Goal: Information Seeking & Learning: Learn about a topic

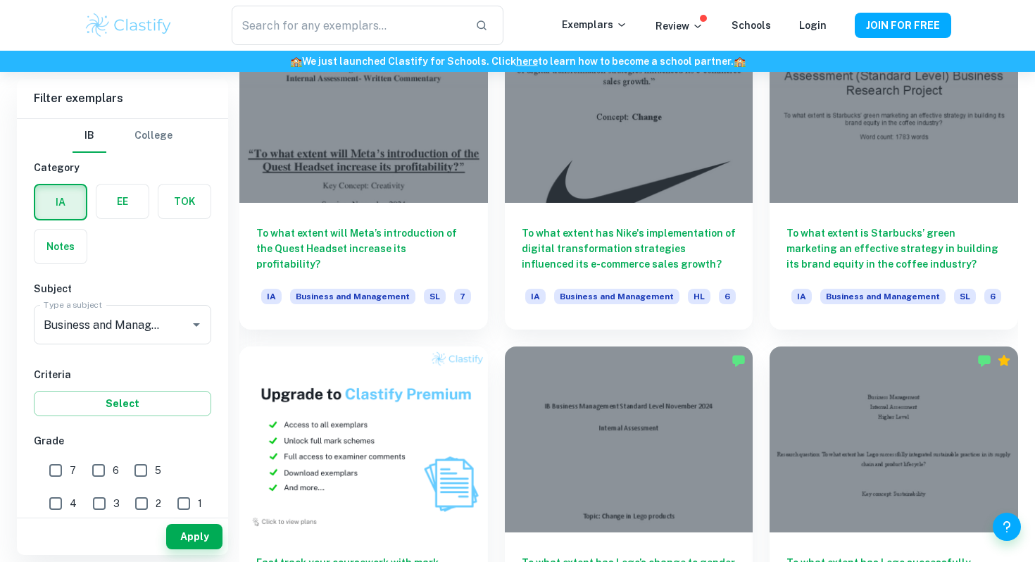
scroll to position [49, 0]
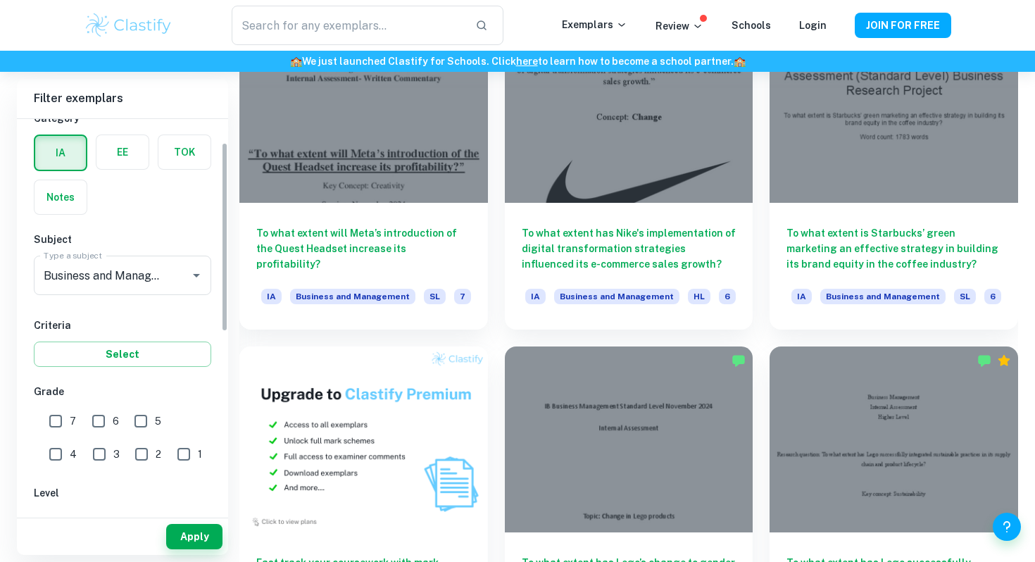
click at [53, 425] on input "7" at bounding box center [56, 421] width 28 height 28
checkbox input "true"
click at [204, 539] on button "Apply" at bounding box center [194, 536] width 56 height 25
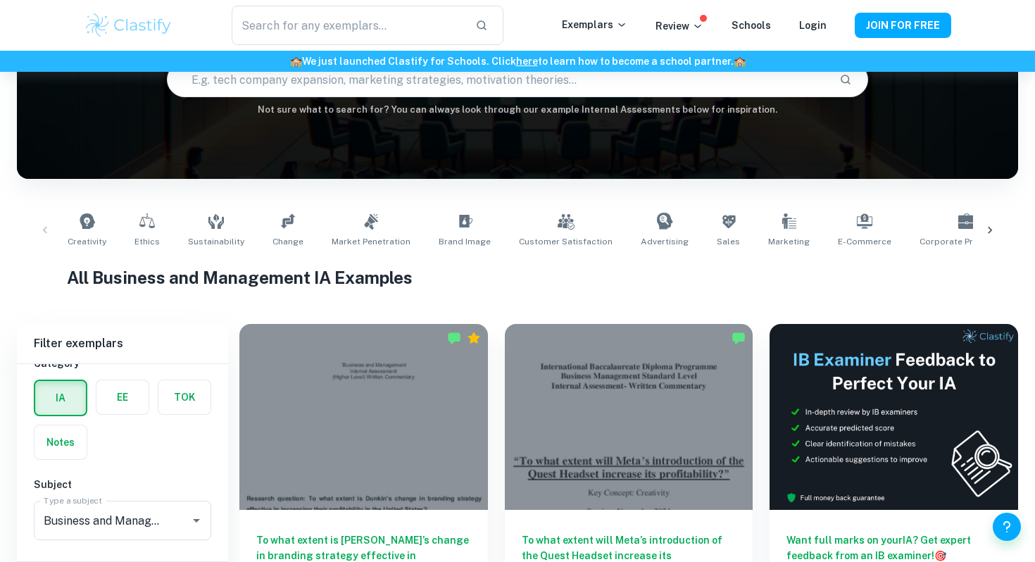
scroll to position [194, 0]
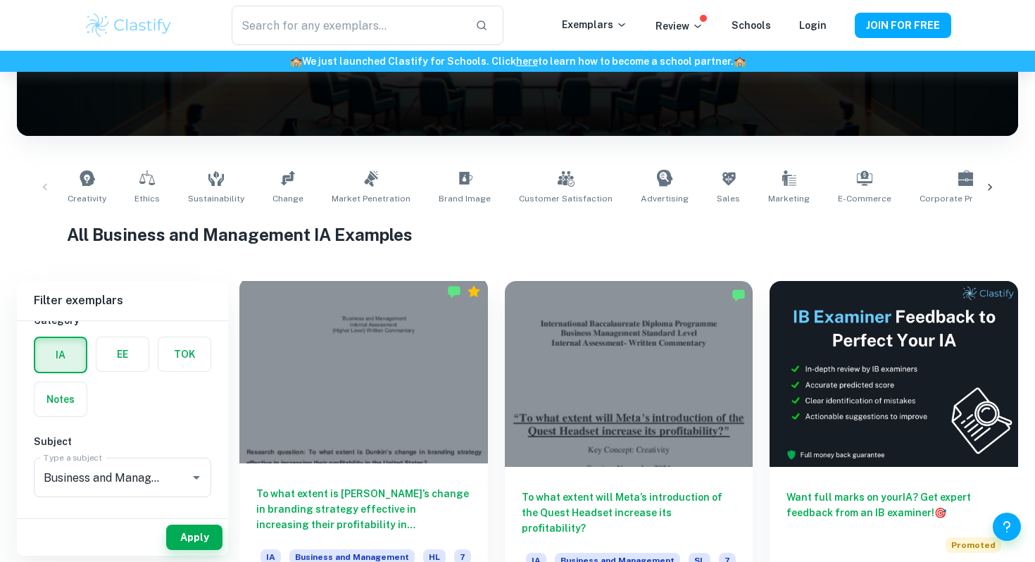
click at [402, 365] on div at bounding box center [363, 370] width 249 height 186
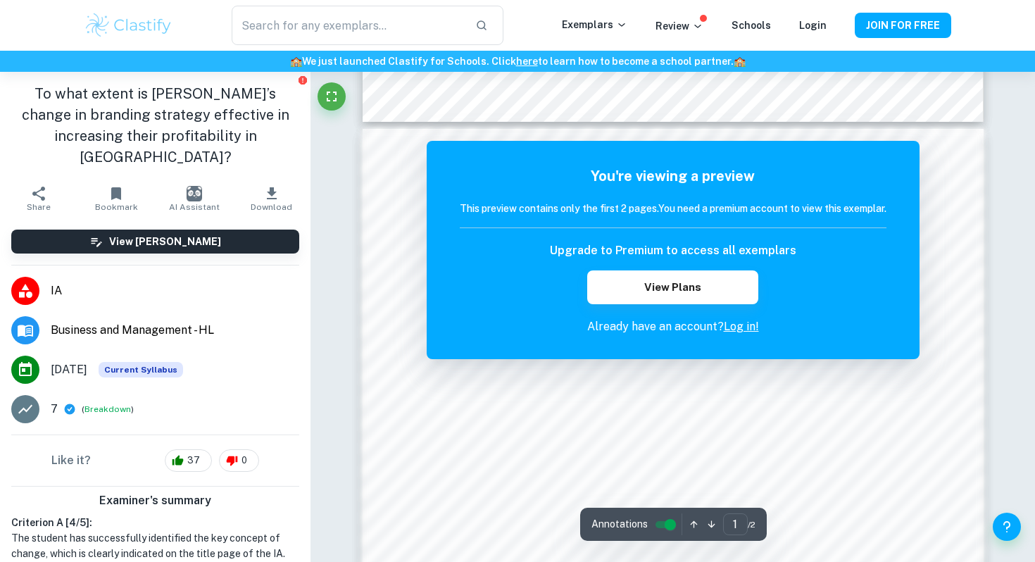
scroll to position [1068, 0]
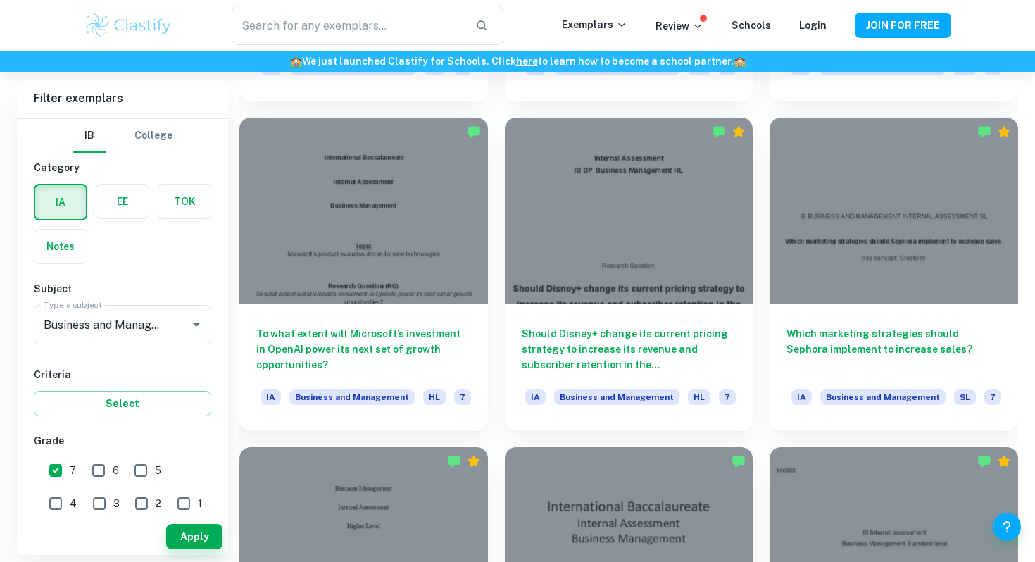
scroll to position [2090, 0]
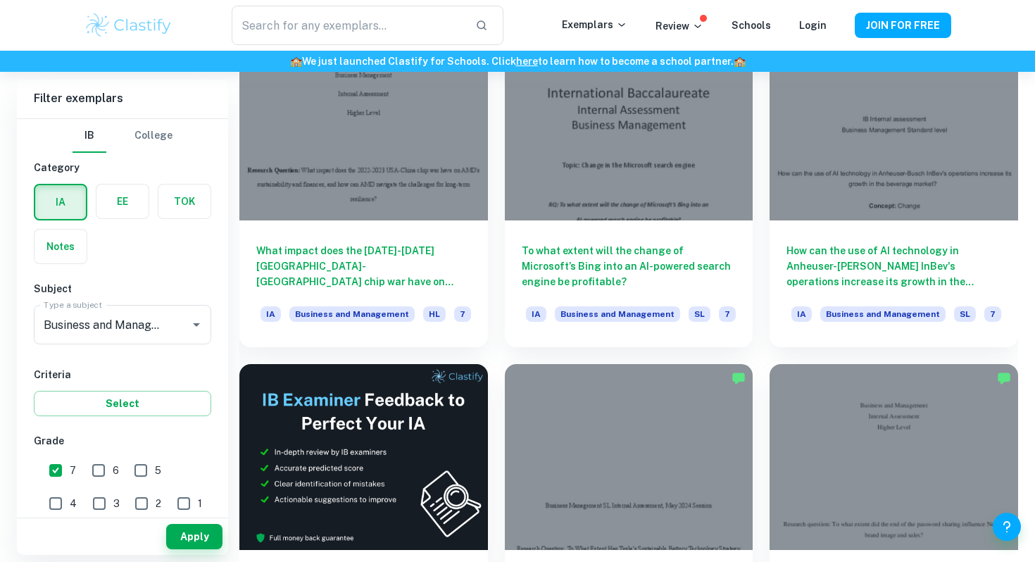
click at [65, 473] on input "7" at bounding box center [56, 470] width 28 height 28
checkbox input "false"
click at [190, 532] on button "Apply" at bounding box center [194, 536] width 56 height 25
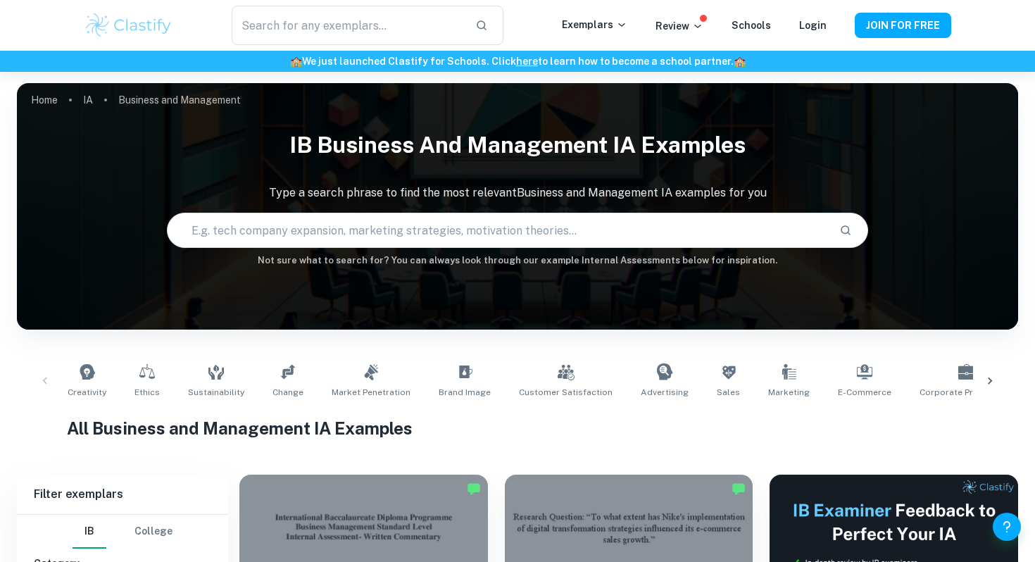
scroll to position [235, 0]
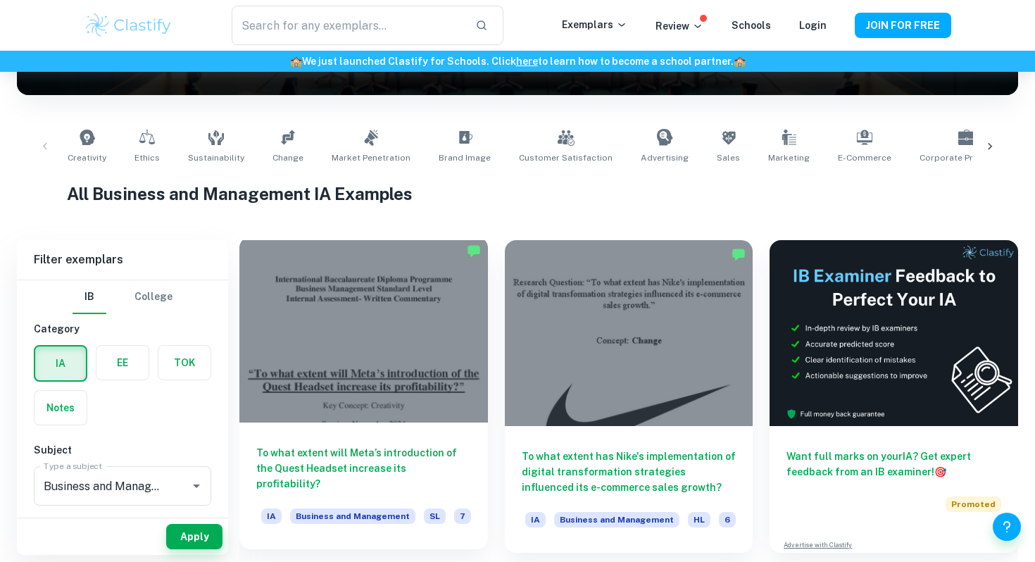
click at [413, 339] on div at bounding box center [363, 330] width 249 height 186
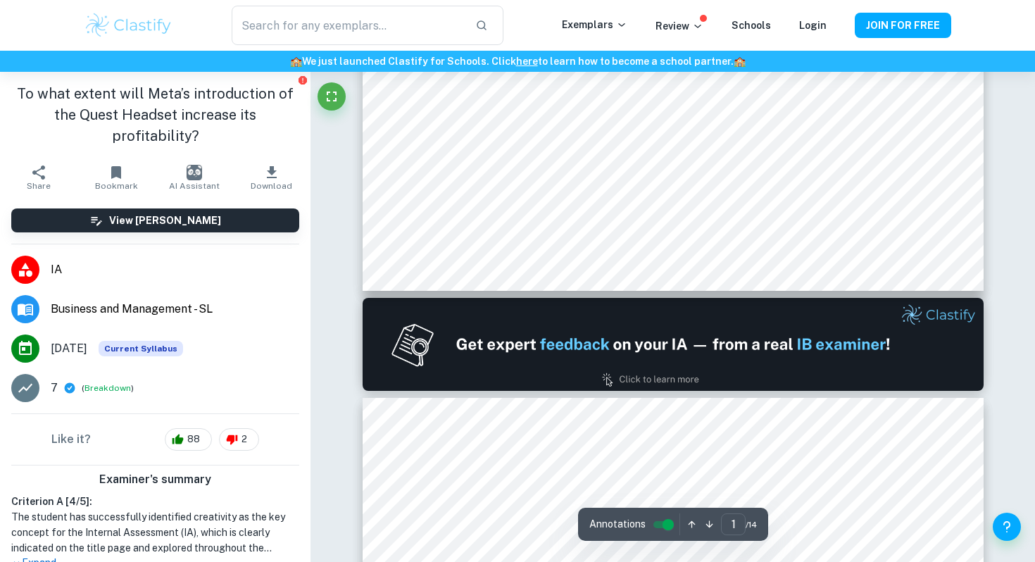
type input "2"
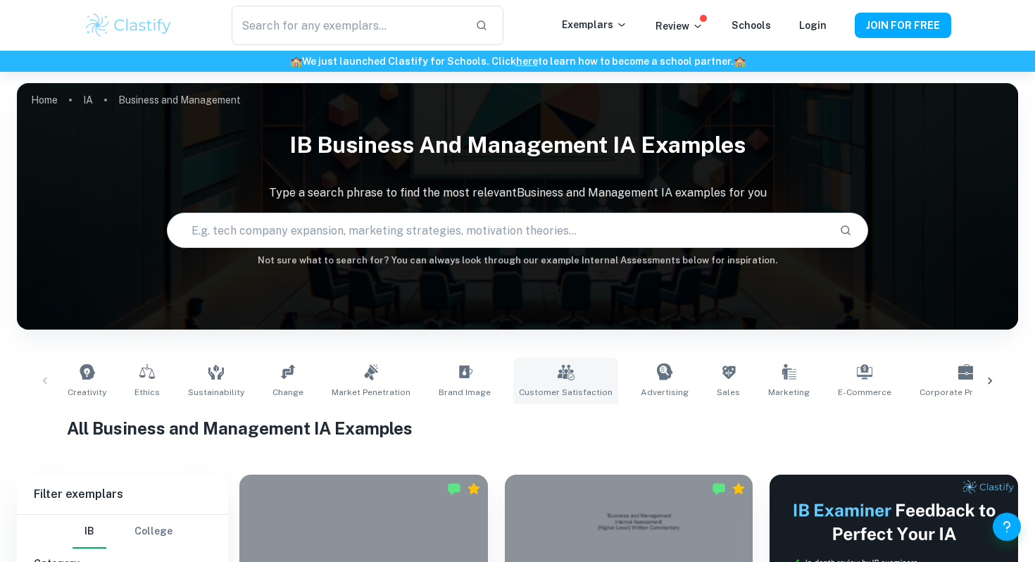
scroll to position [298, 0]
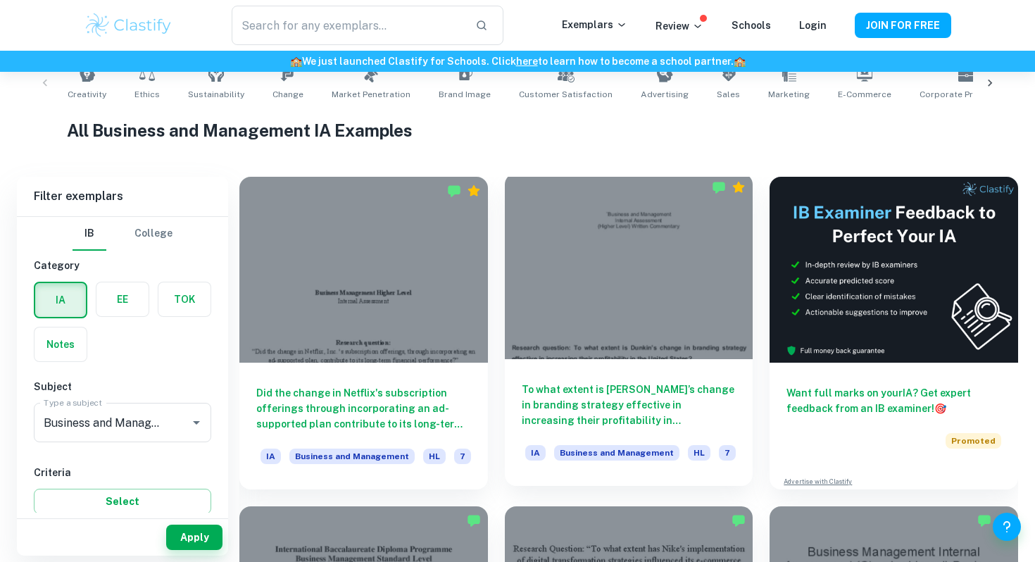
click at [615, 267] on div at bounding box center [629, 266] width 249 height 186
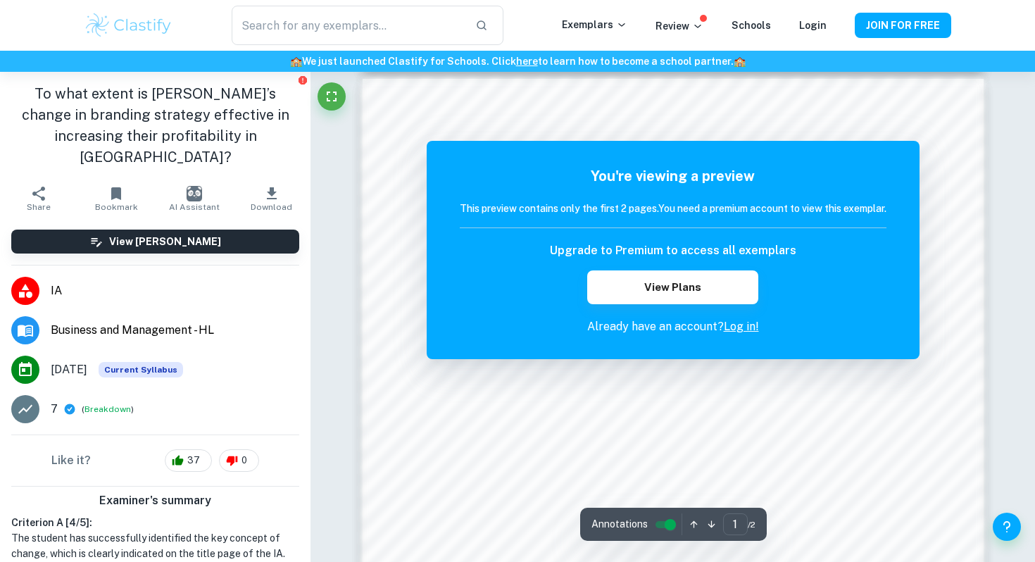
scroll to position [434, 0]
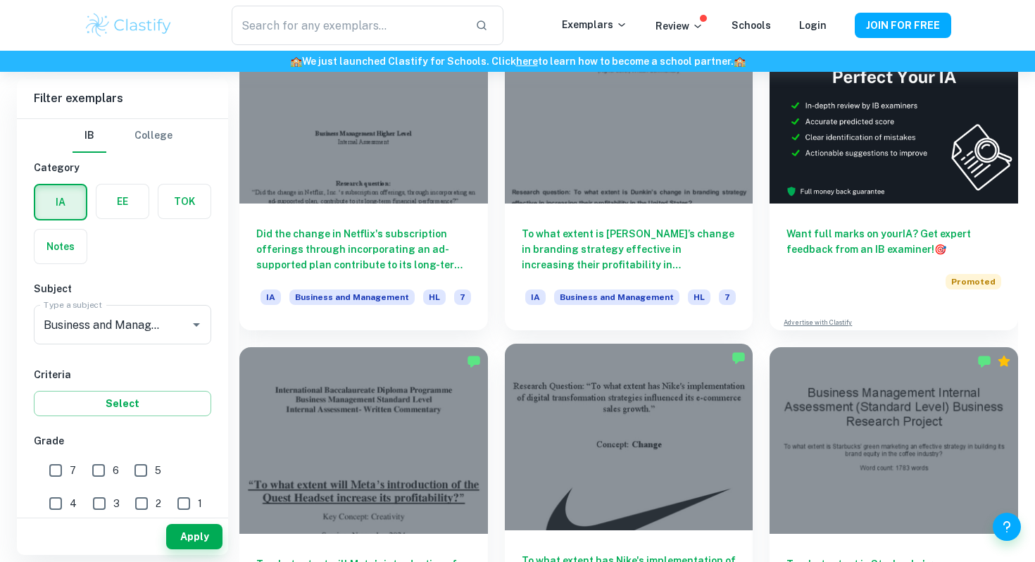
scroll to position [564, 0]
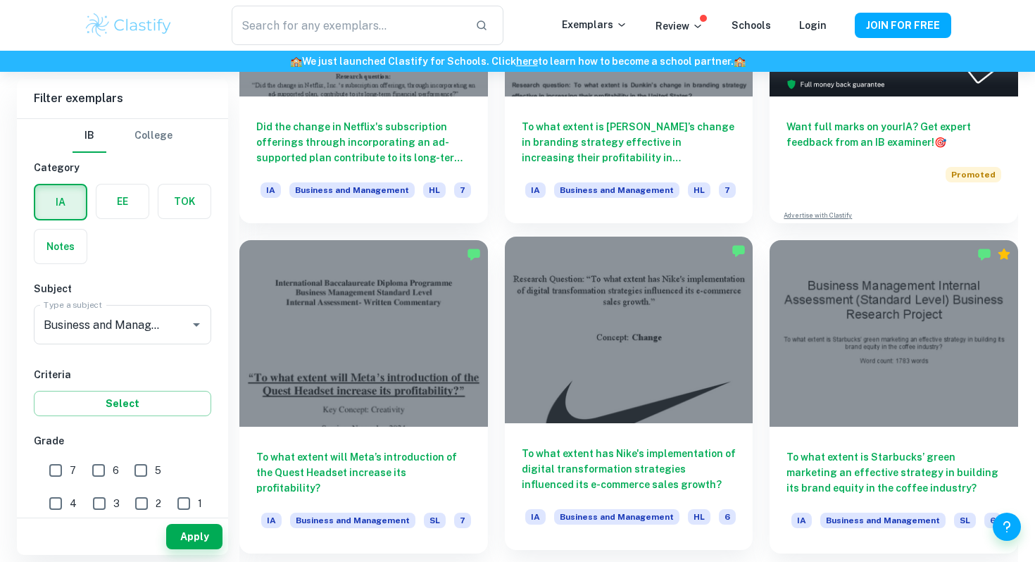
click at [627, 353] on div at bounding box center [629, 330] width 249 height 186
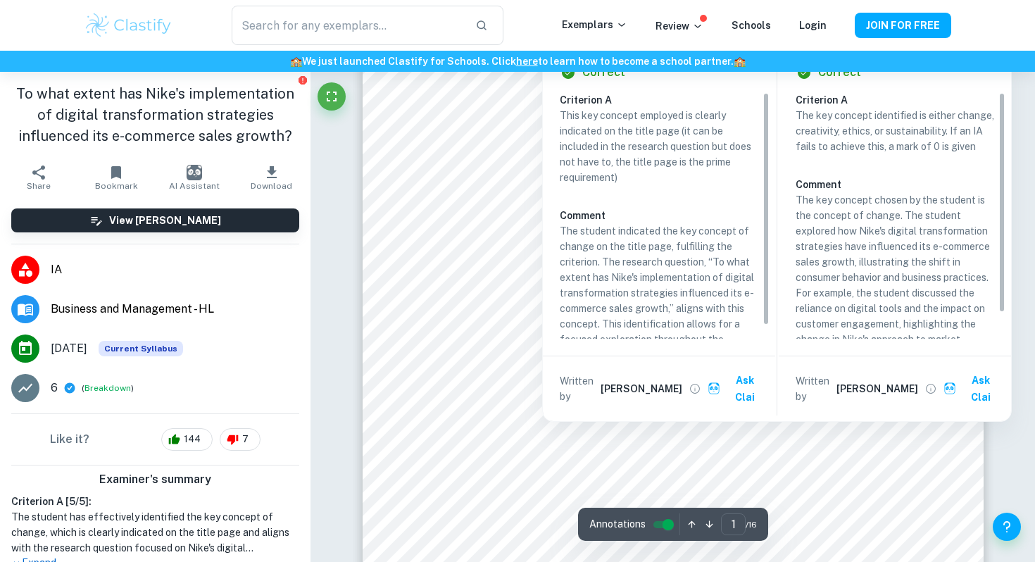
scroll to position [5, 0]
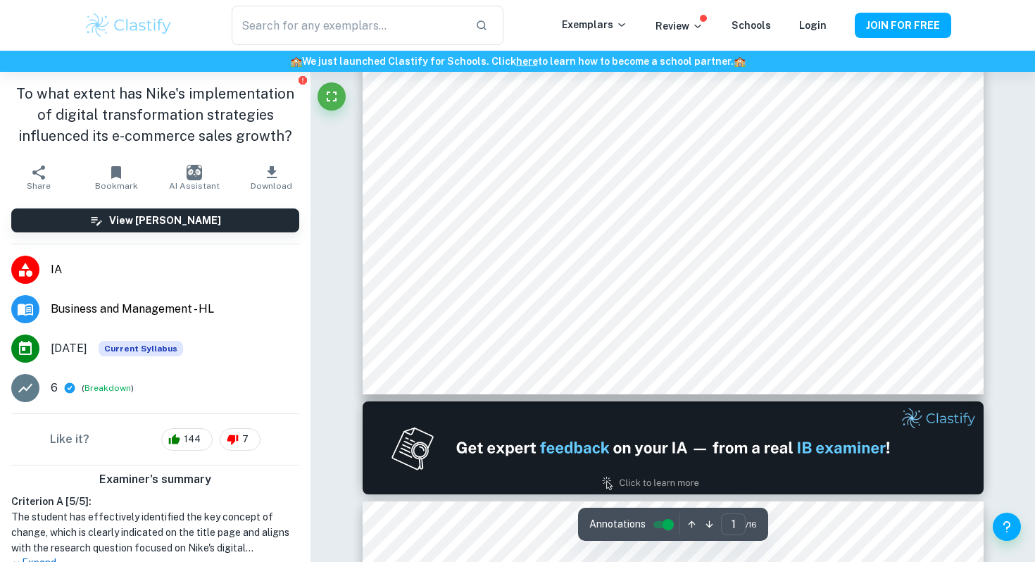
type input "2"
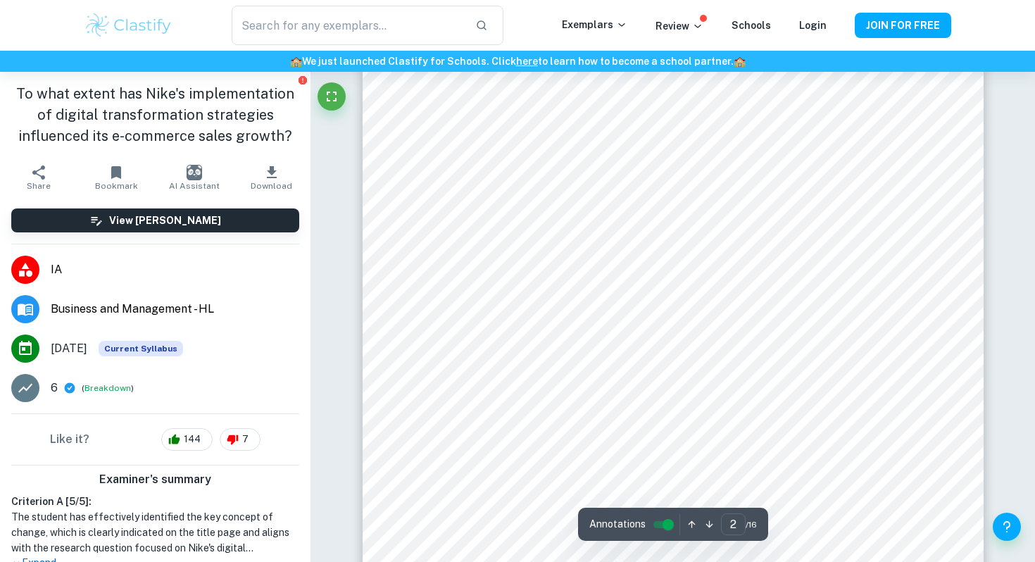
scroll to position [1329, 0]
